Goal: Information Seeking & Learning: Learn about a topic

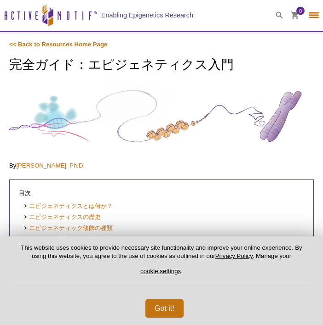
select select "[GEOGRAPHIC_DATA]"
select select "日本語"
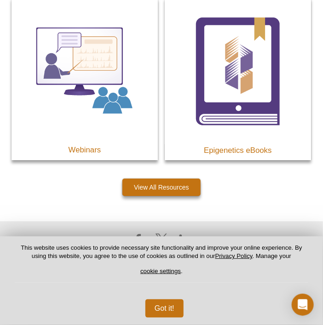
scroll to position [7126, 0]
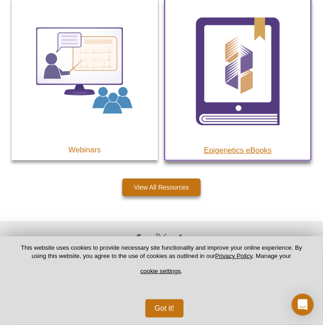
click at [240, 104] on img at bounding box center [238, 71] width 146 height 146
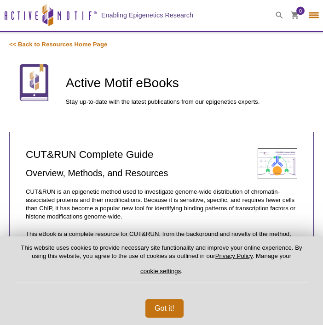
select select "[GEOGRAPHIC_DATA]"
select select "日本語"
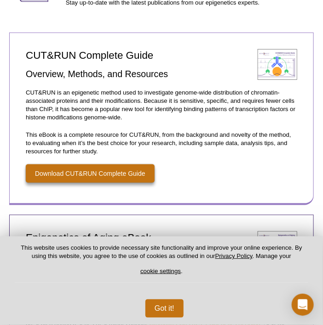
scroll to position [46, 0]
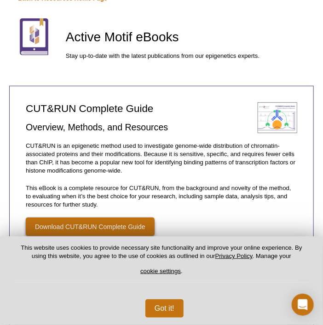
click at [226, 30] on h1 "Active Motif eBooks" at bounding box center [190, 38] width 248 height 16
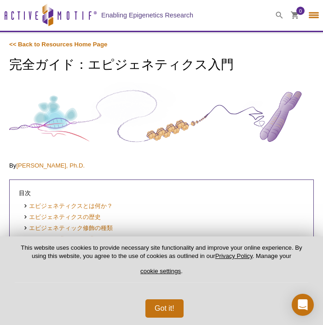
select select "[GEOGRAPHIC_DATA]"
select select "日本語"
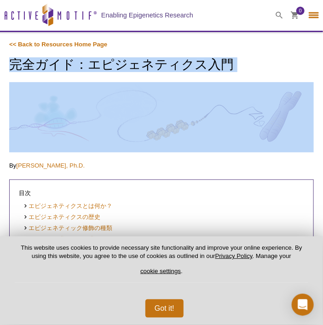
drag, startPoint x: 13, startPoint y: 64, endPoint x: 220, endPoint y: 74, distance: 206.6
copy div "完全ガイド：エピジェネティクス入門"
click at [148, 207] on li "エピジェネティクスとは何か？" at bounding box center [158, 206] width 271 height 9
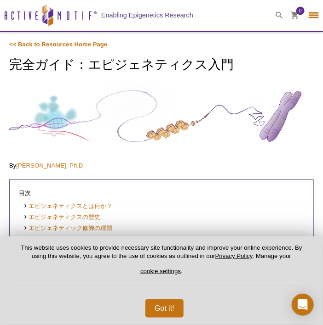
click at [108, 164] on p "By [PERSON_NAME], Ph.D." at bounding box center [161, 166] width 304 height 8
